Goal: Find specific page/section: Find specific page/section

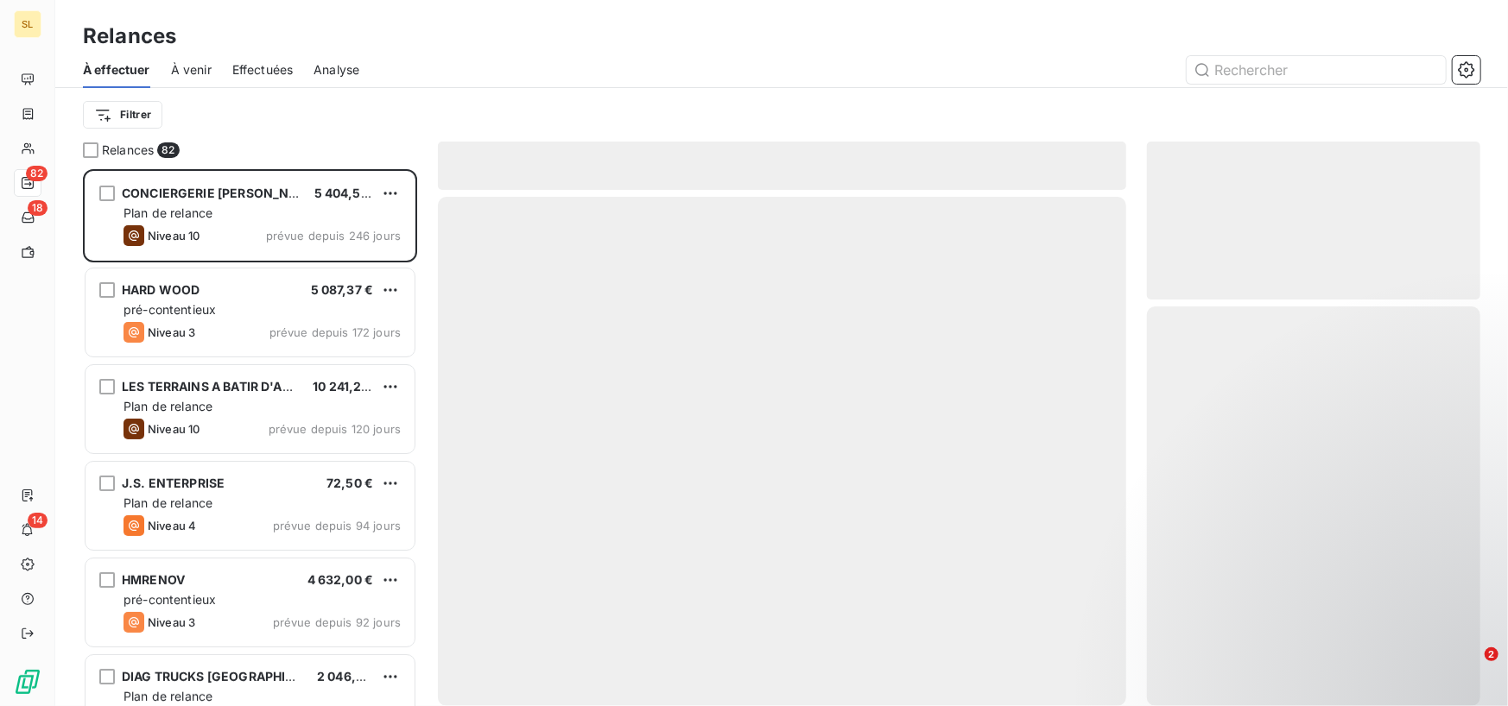
scroll to position [524, 320]
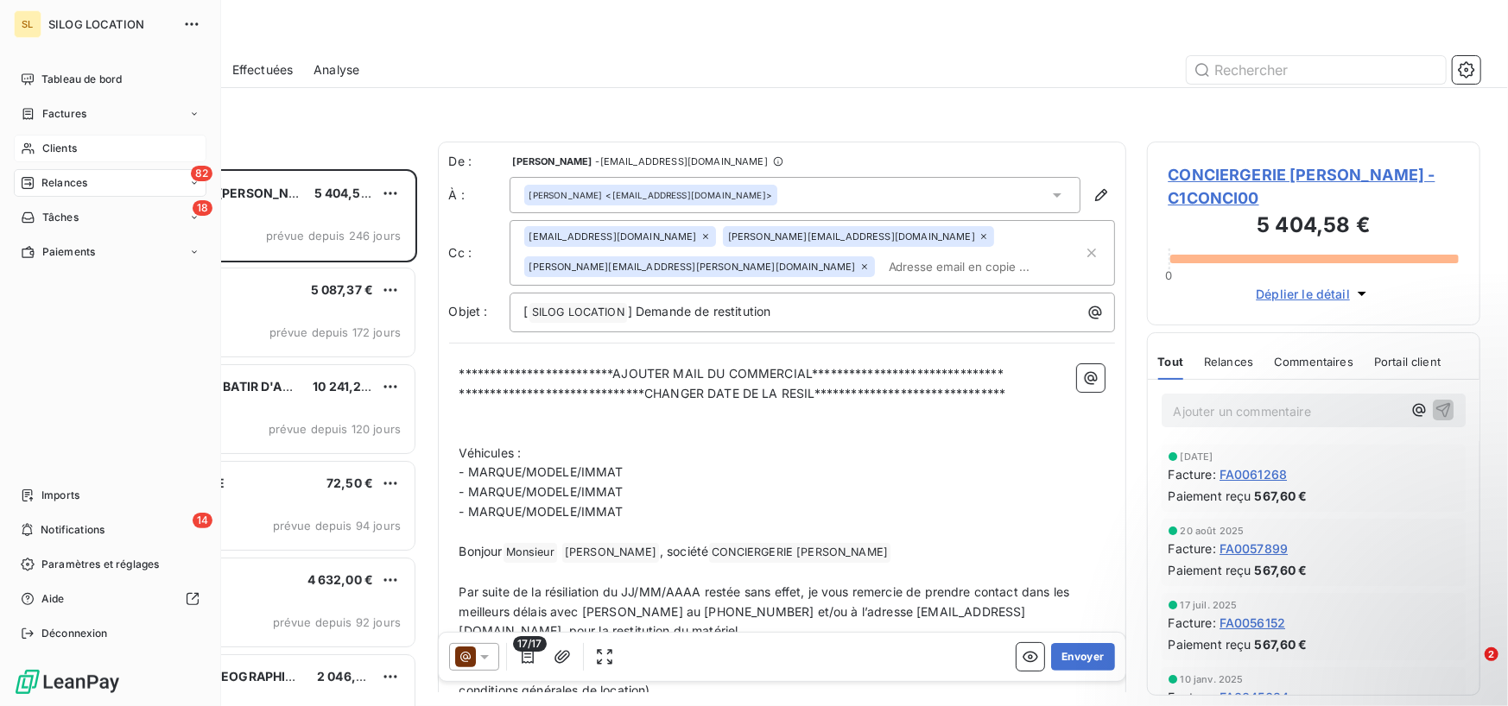
click at [56, 155] on span "Clients" at bounding box center [59, 149] width 35 height 16
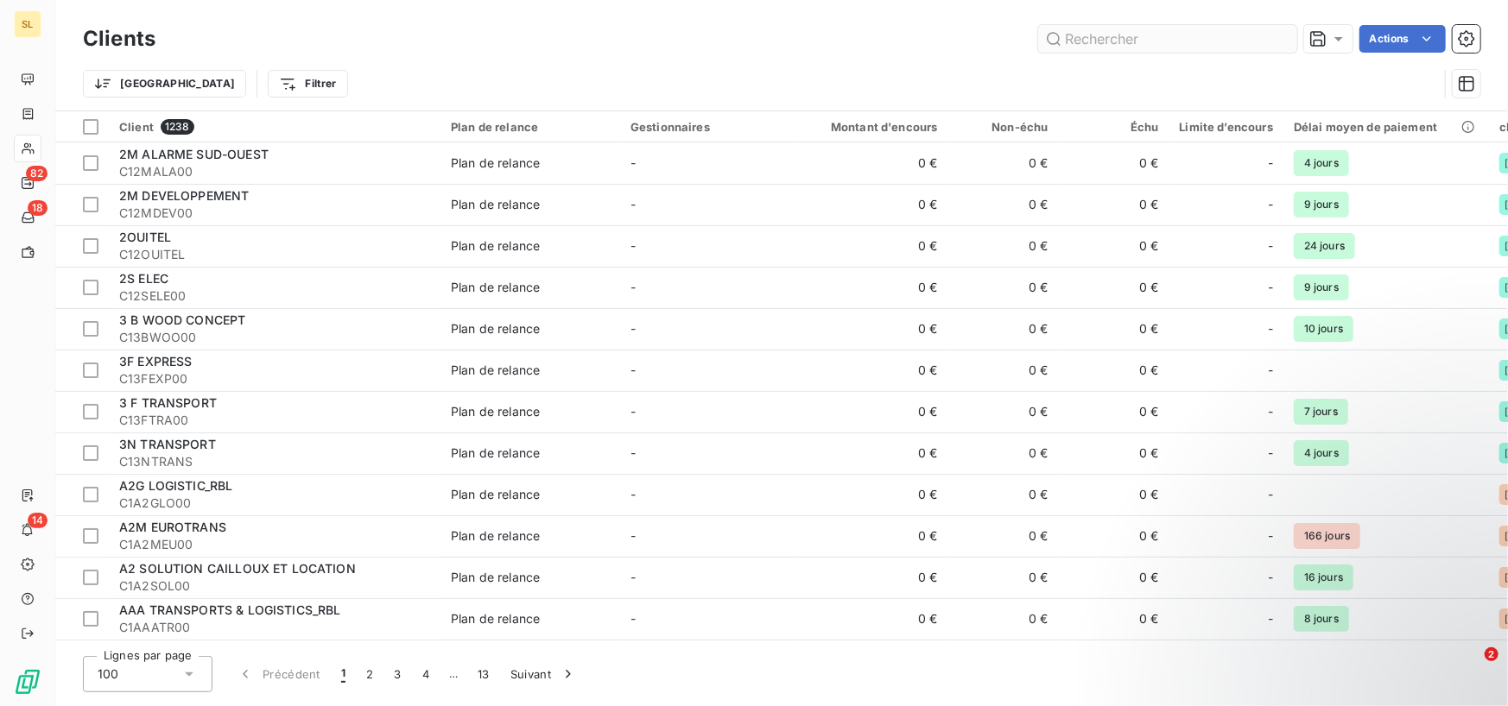
click at [1104, 34] on input "text" at bounding box center [1167, 39] width 259 height 28
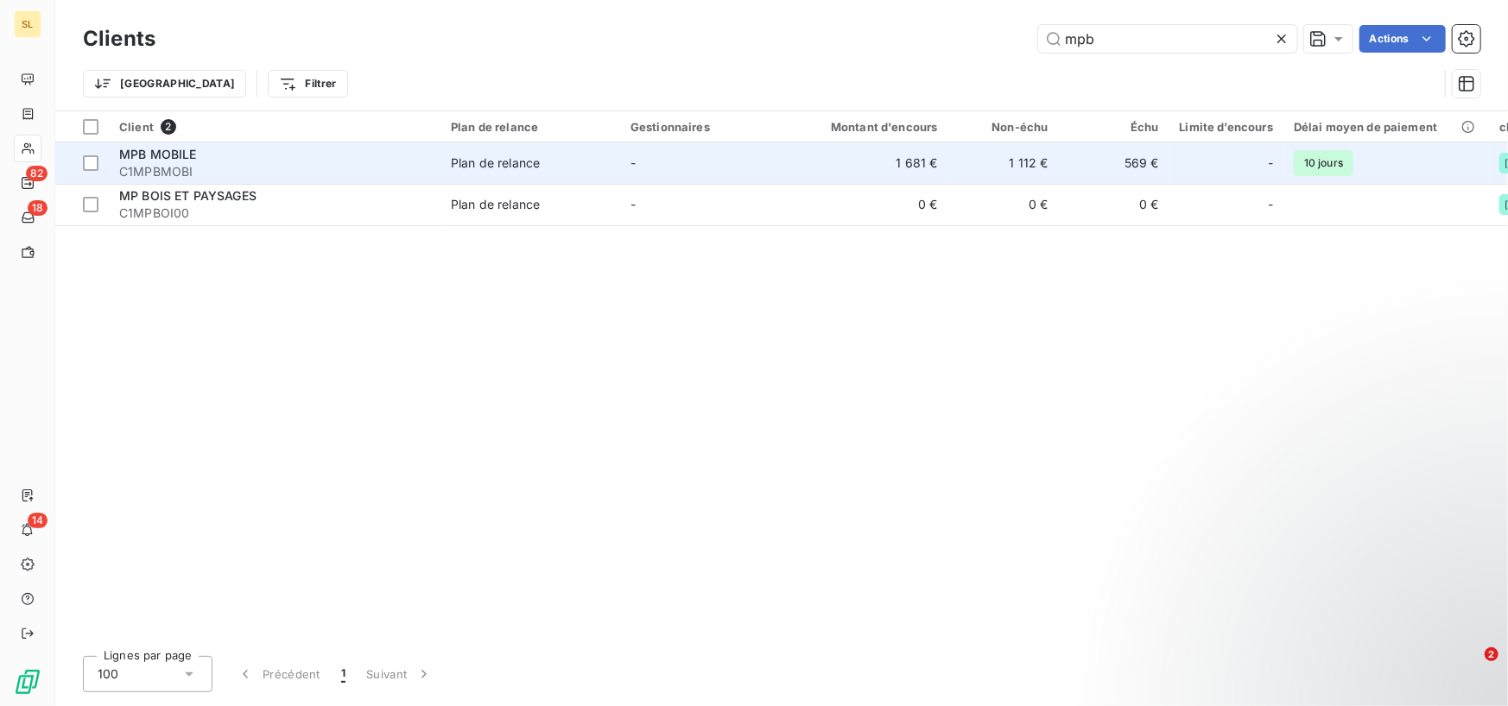
type input "mpb"
click at [173, 150] on span "MPB MOBILE" at bounding box center [158, 154] width 78 height 15
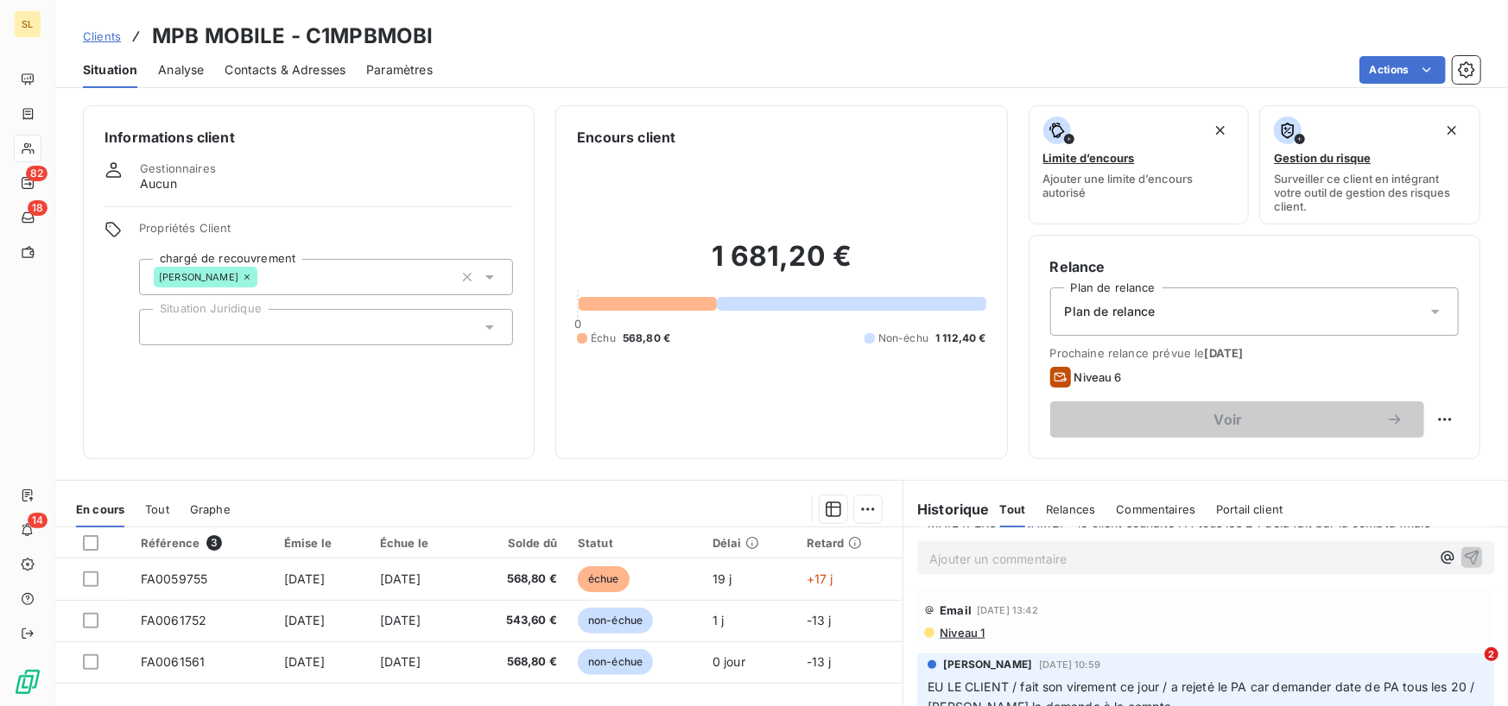
scroll to position [1468, 0]
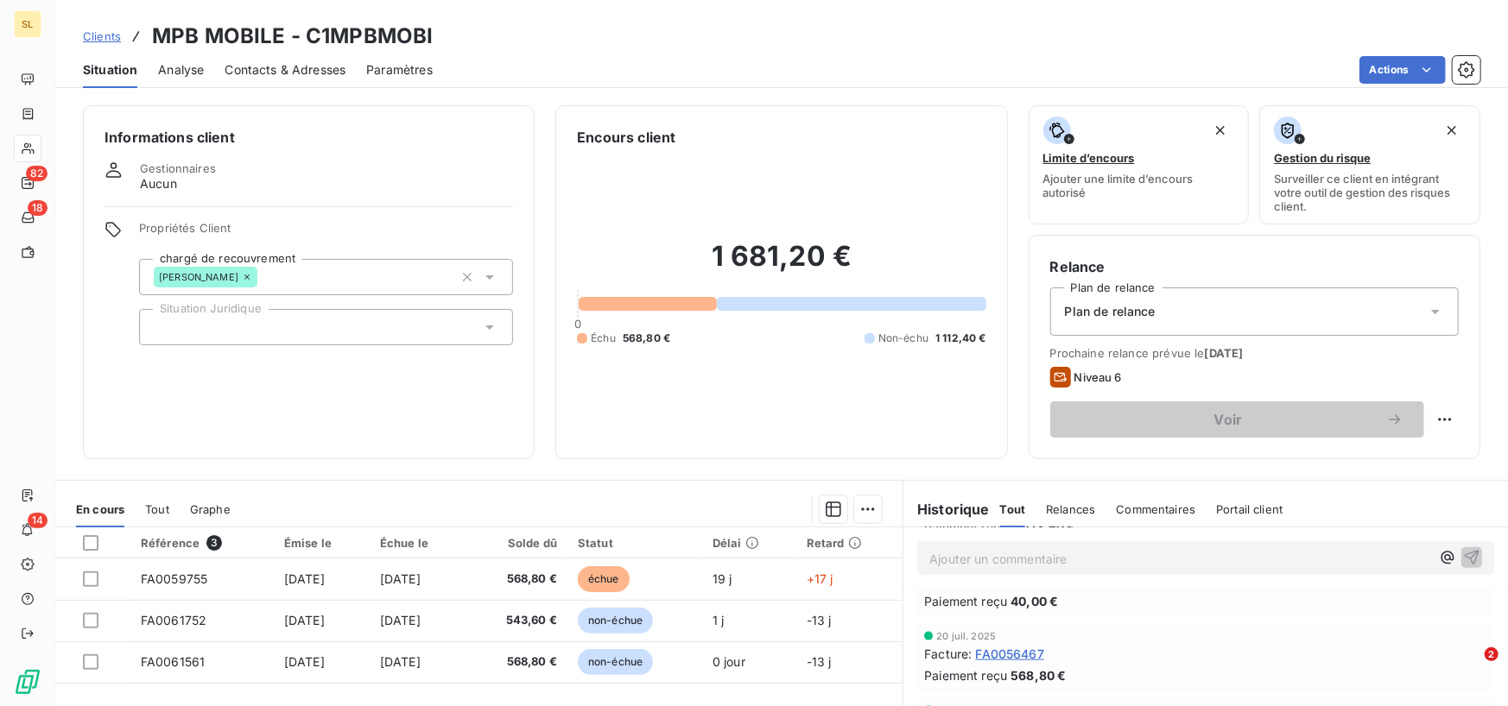
click at [1146, 513] on span "Commentaires" at bounding box center [1155, 510] width 79 height 14
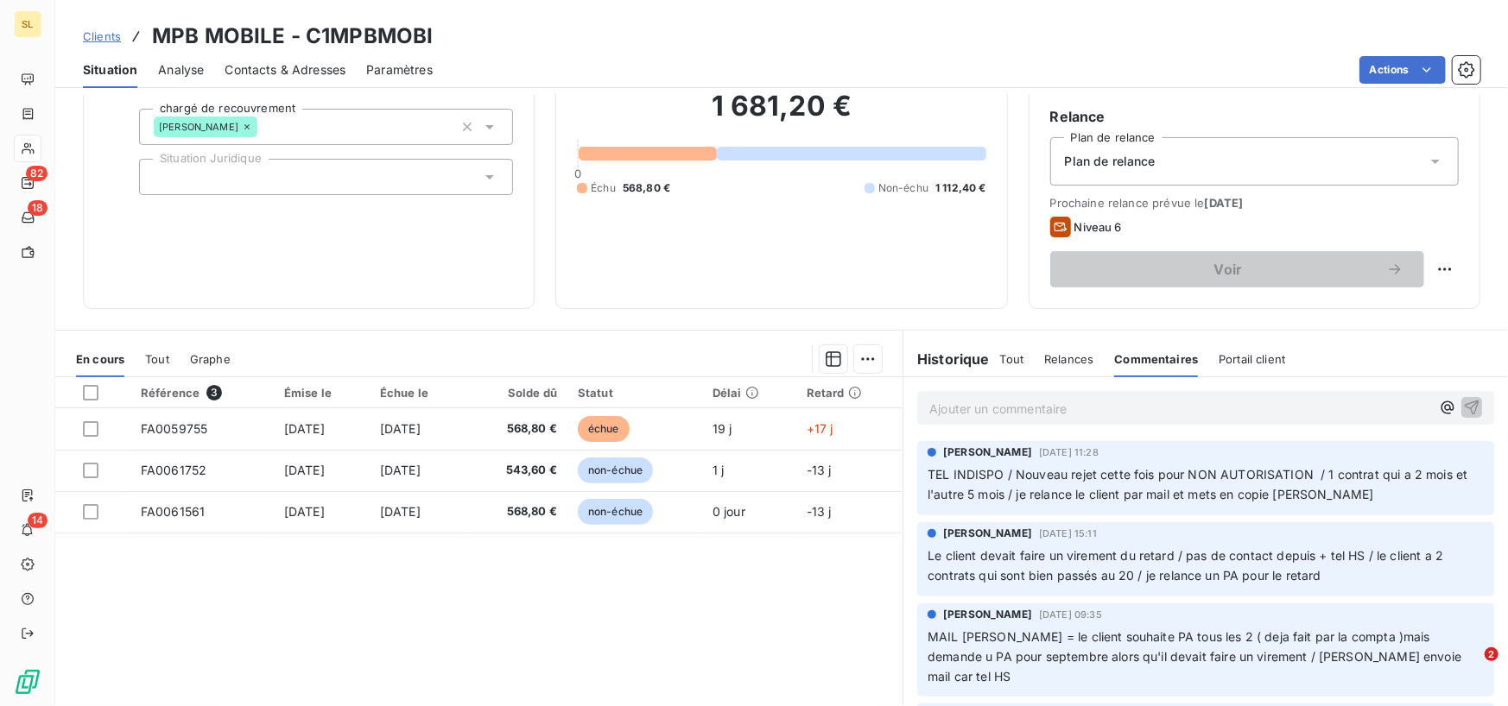
scroll to position [205, 0]
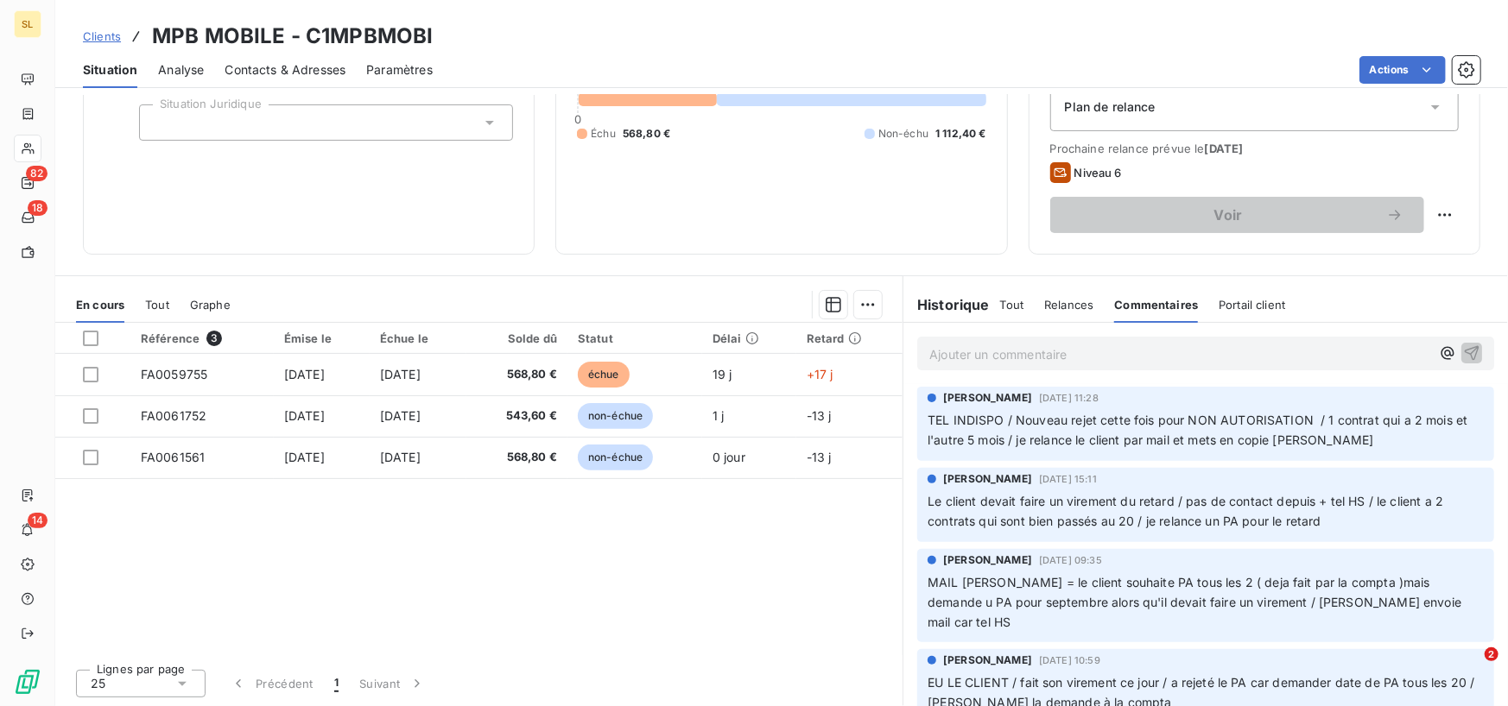
click at [1013, 302] on span "Tout" at bounding box center [1012, 305] width 24 height 14
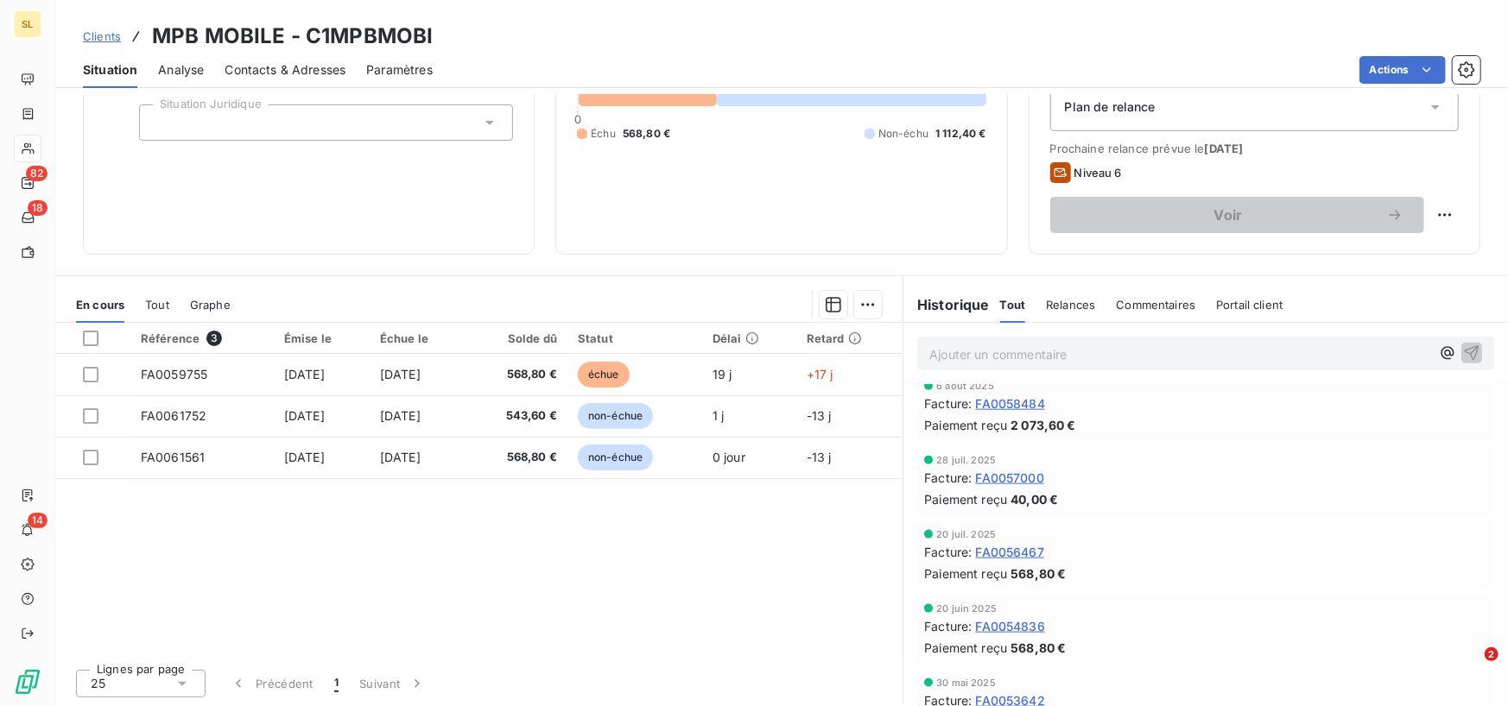
scroll to position [1072, 0]
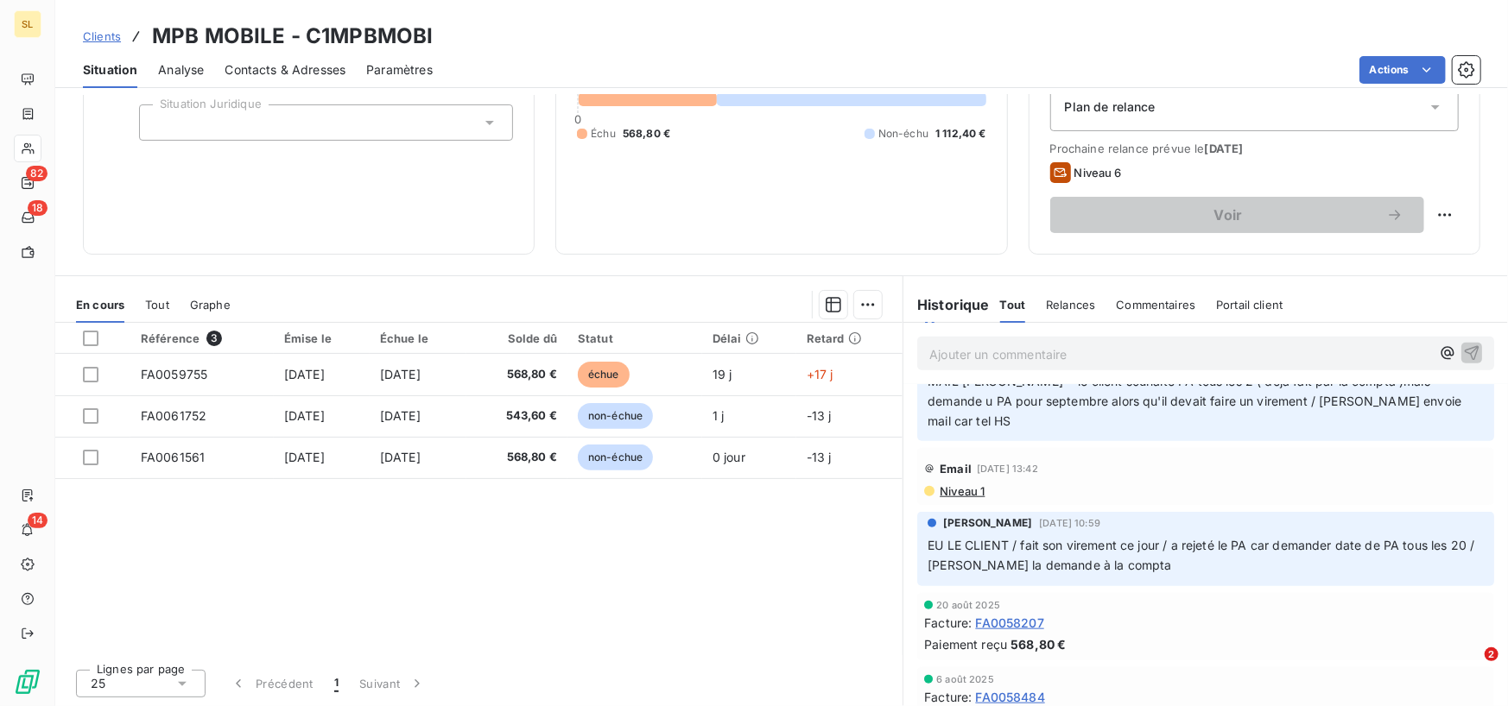
click at [1052, 301] on span "Relances" at bounding box center [1070, 305] width 49 height 14
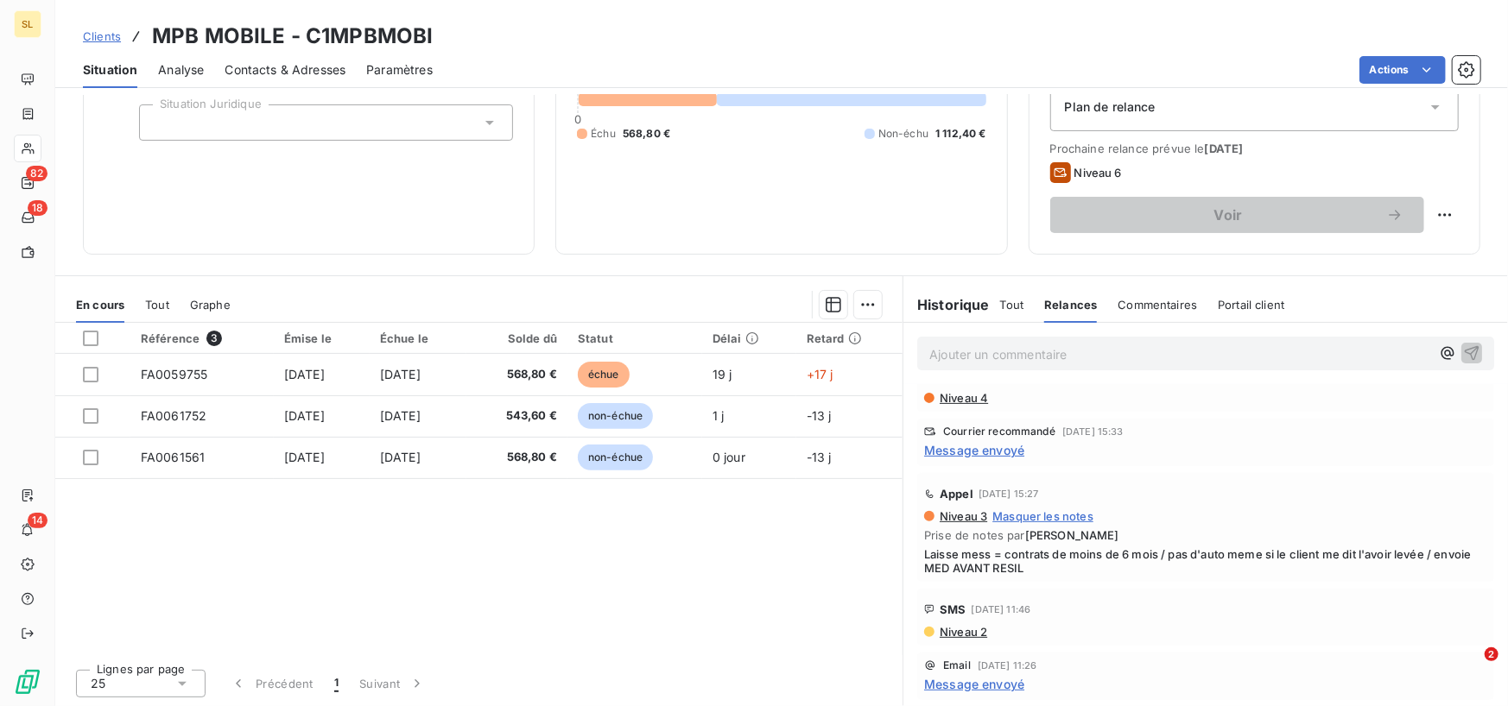
scroll to position [0, 0]
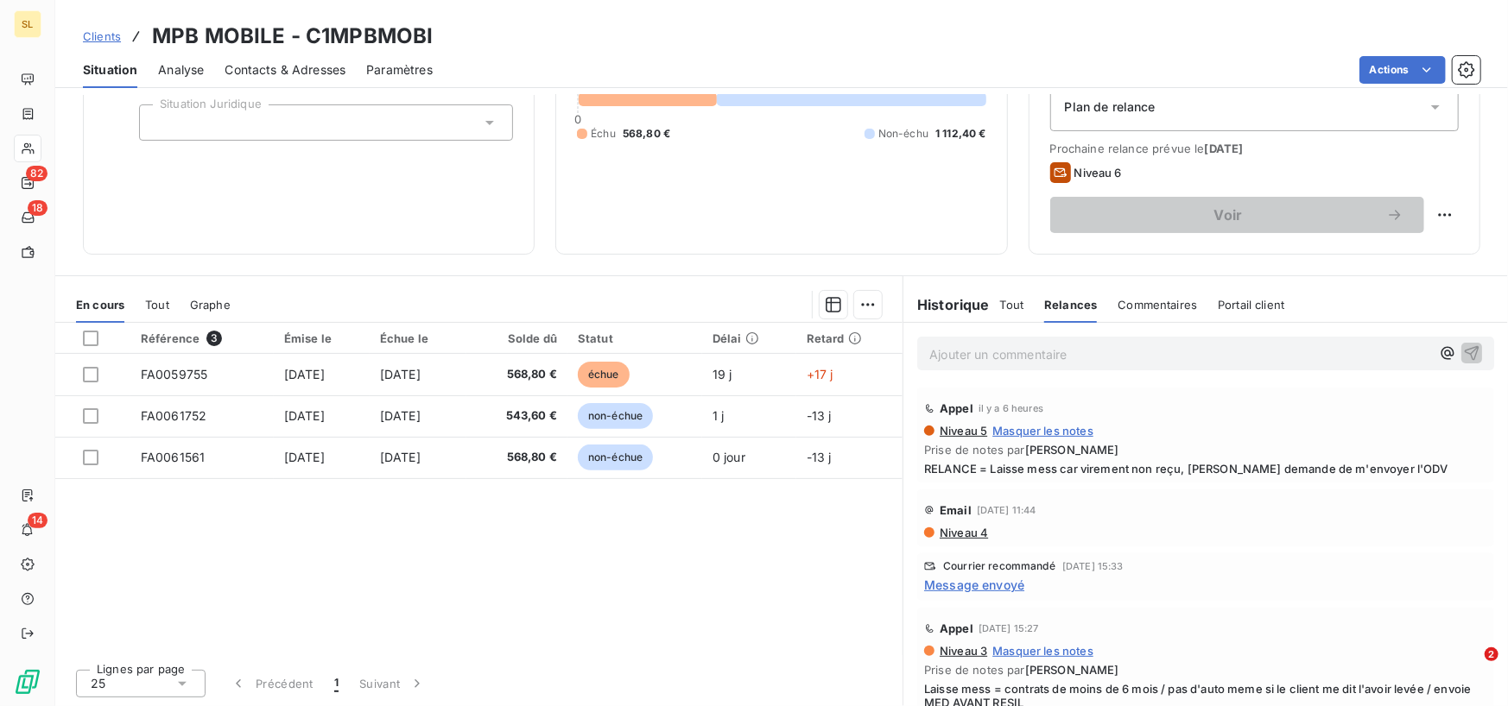
click at [1162, 298] on span "Commentaires" at bounding box center [1157, 305] width 79 height 14
